Goal: Information Seeking & Learning: Learn about a topic

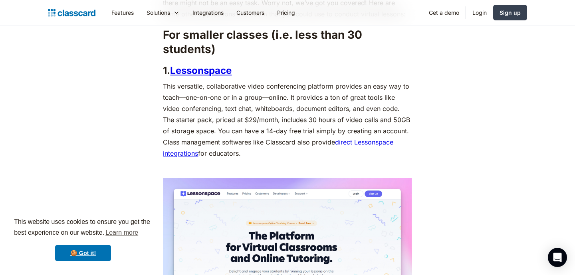
scroll to position [500, 0]
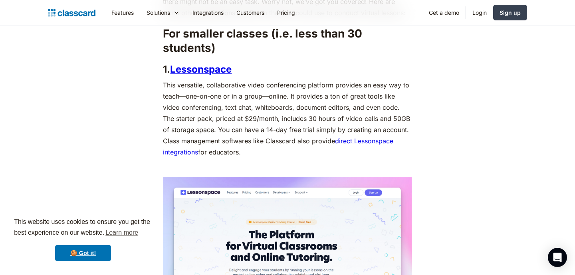
click at [238, 119] on p "This versatile, collaborative video conferencing platform provides an easy way …" at bounding box center [287, 118] width 249 height 78
click at [290, 122] on p "This versatile, collaborative video conferencing platform provides an easy way …" at bounding box center [287, 118] width 249 height 78
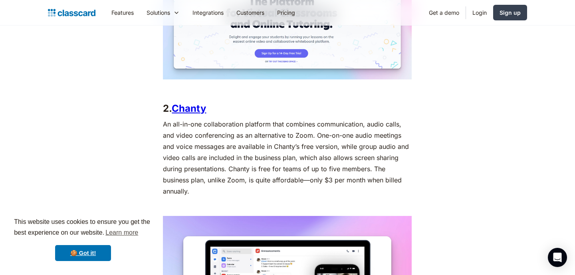
scroll to position [734, 0]
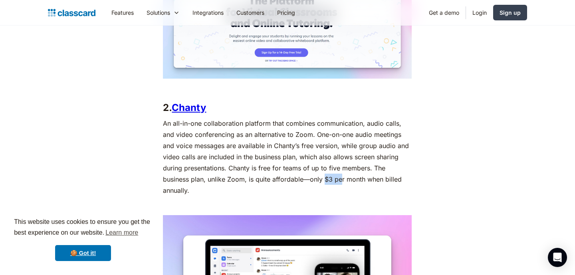
drag, startPoint x: 325, startPoint y: 179, endPoint x: 342, endPoint y: 179, distance: 16.4
click at [342, 179] on p "An all-in-one collaboration platform that combines communication, audio calls, …" at bounding box center [287, 157] width 249 height 78
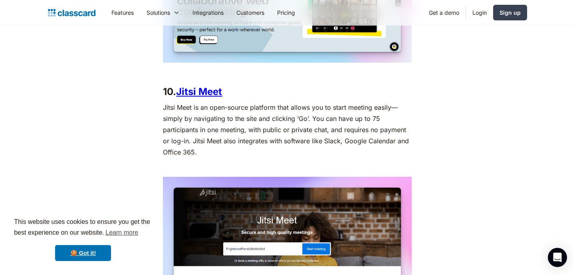
scroll to position [2807, 0]
